Goal: Navigation & Orientation: Find specific page/section

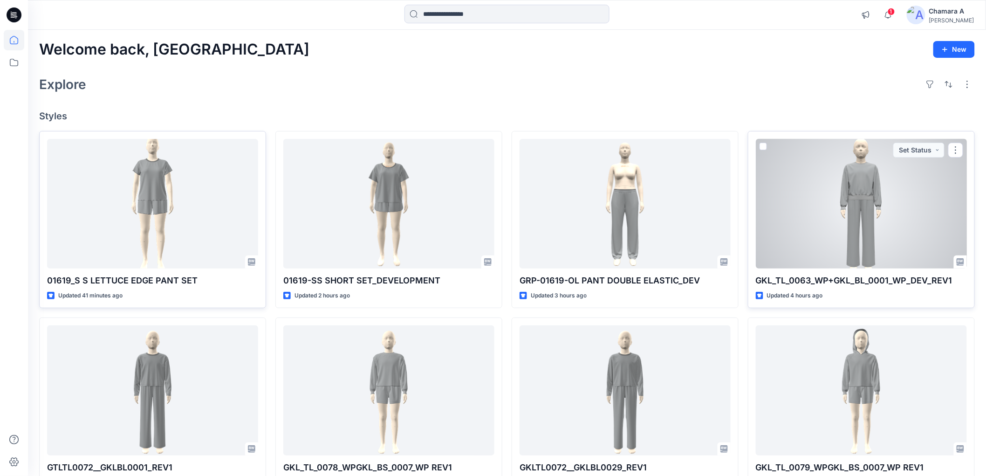
click at [861, 219] on div at bounding box center [861, 204] width 211 height 130
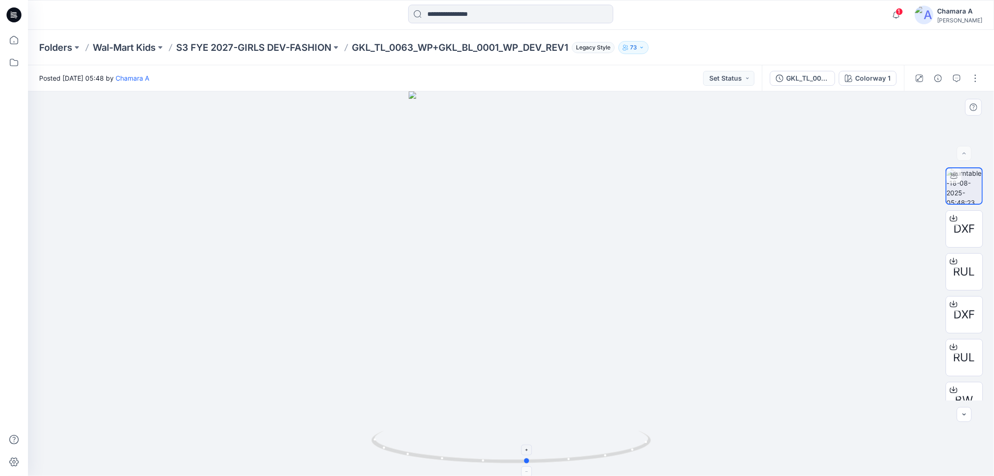
drag, startPoint x: 626, startPoint y: 454, endPoint x: 642, endPoint y: 445, distance: 18.3
click at [642, 445] on icon at bounding box center [512, 448] width 282 height 35
